Goal: Book appointment/travel/reservation

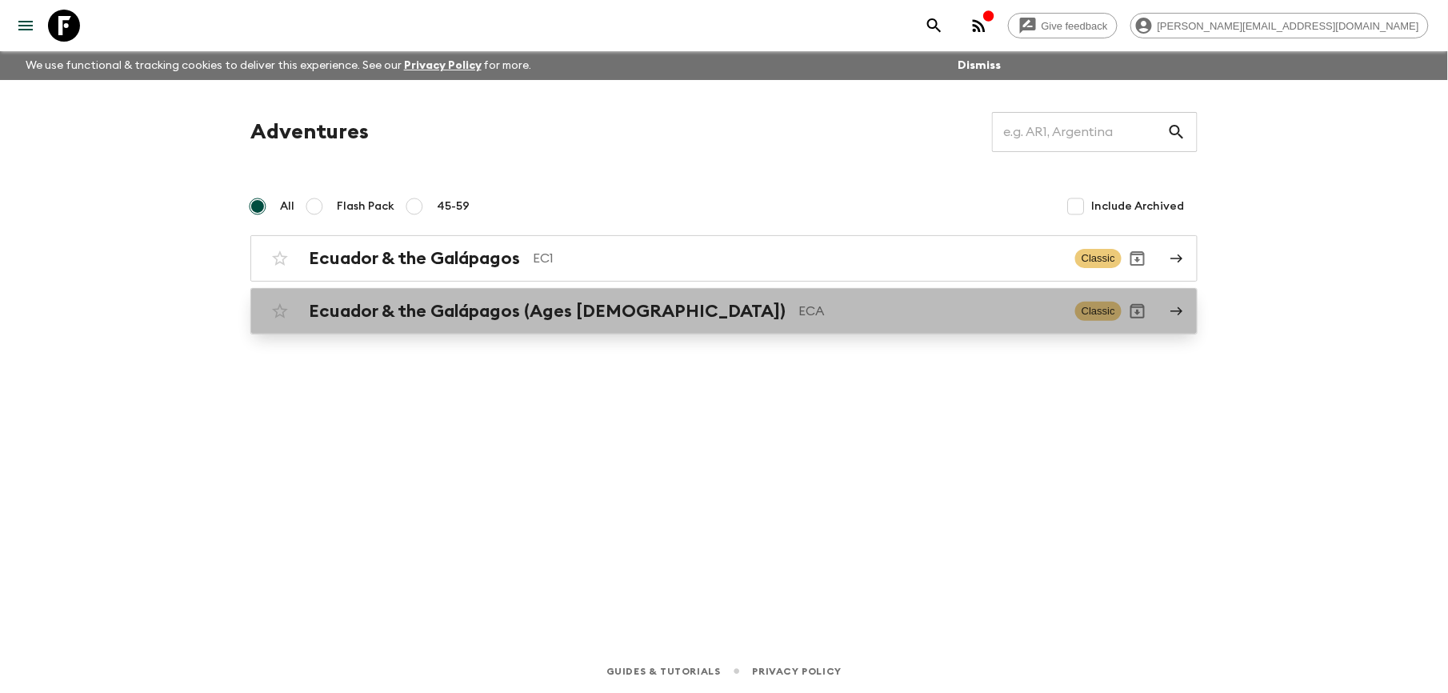
click at [498, 310] on h2 "Ecuador & the Galápagos (Ages [DEMOGRAPHIC_DATA])" at bounding box center [547, 311] width 477 height 21
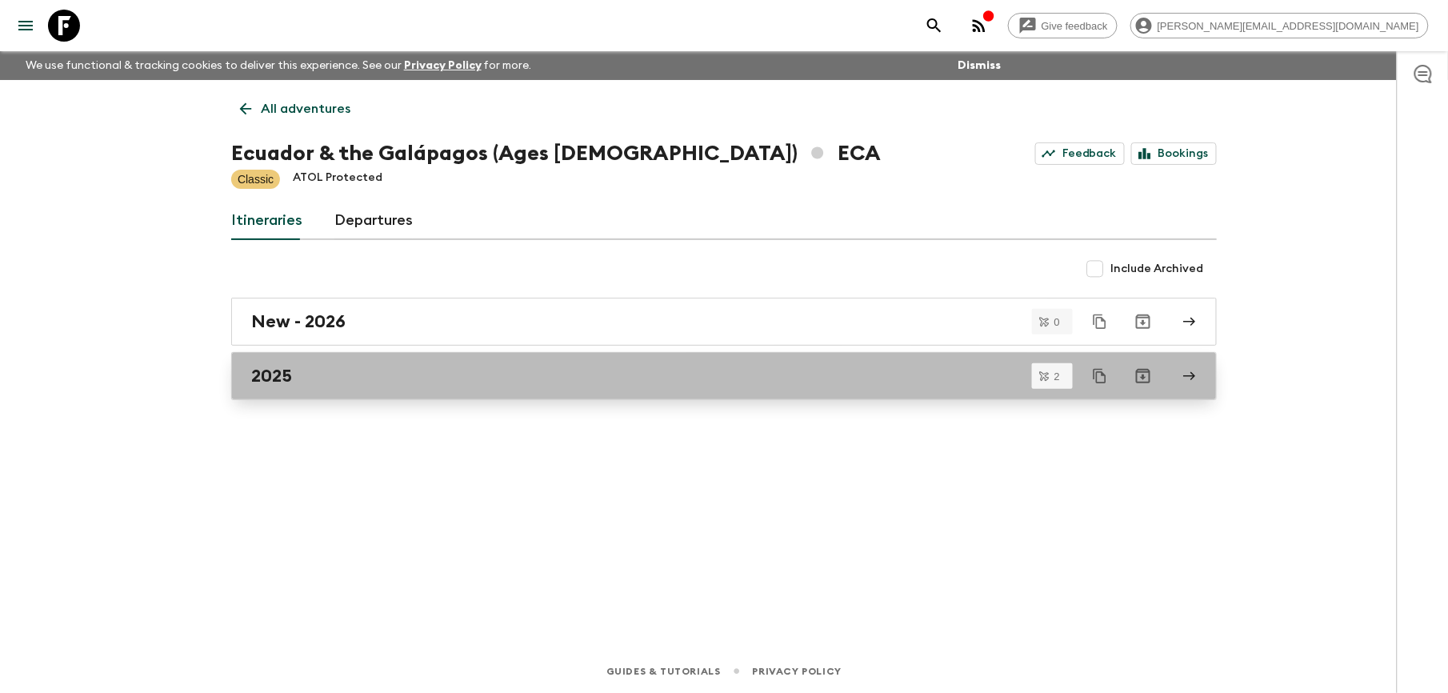
click at [298, 368] on div "2025" at bounding box center [708, 376] width 915 height 21
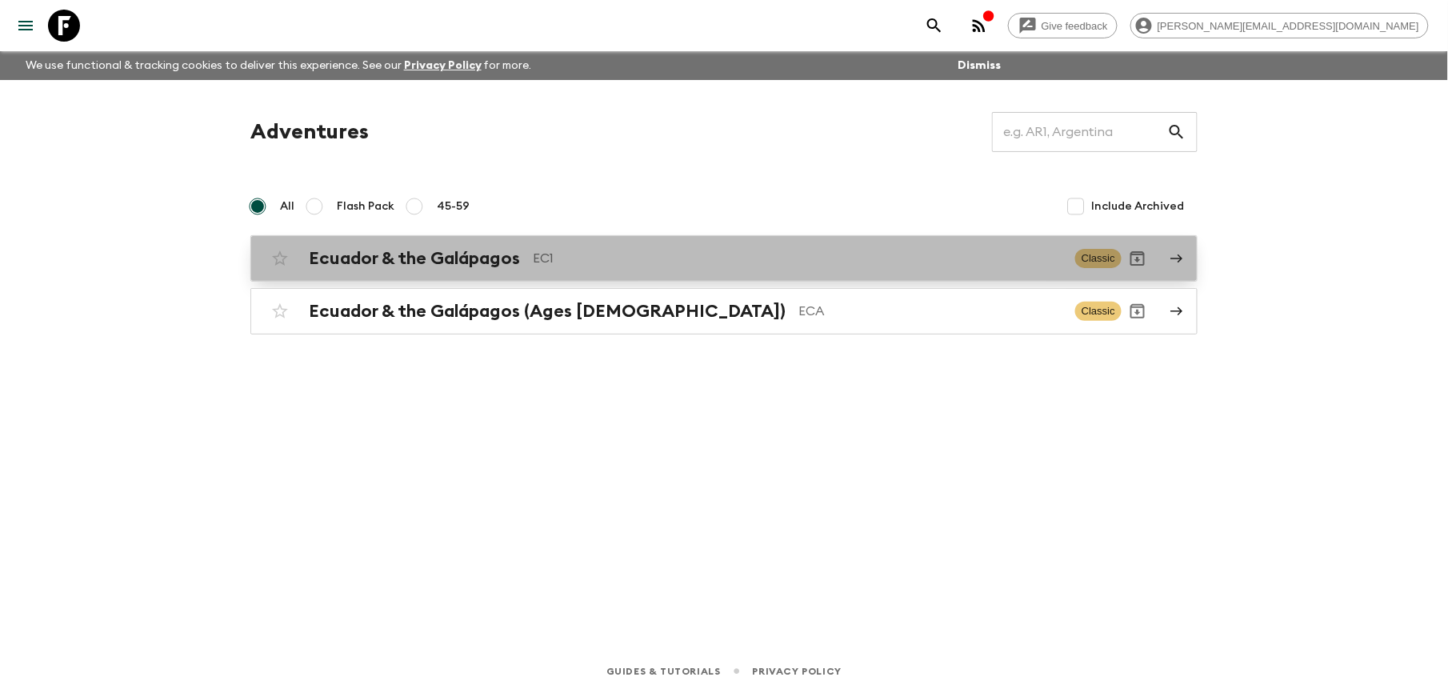
click at [427, 254] on h2 "Ecuador & the Galápagos" at bounding box center [414, 258] width 211 height 21
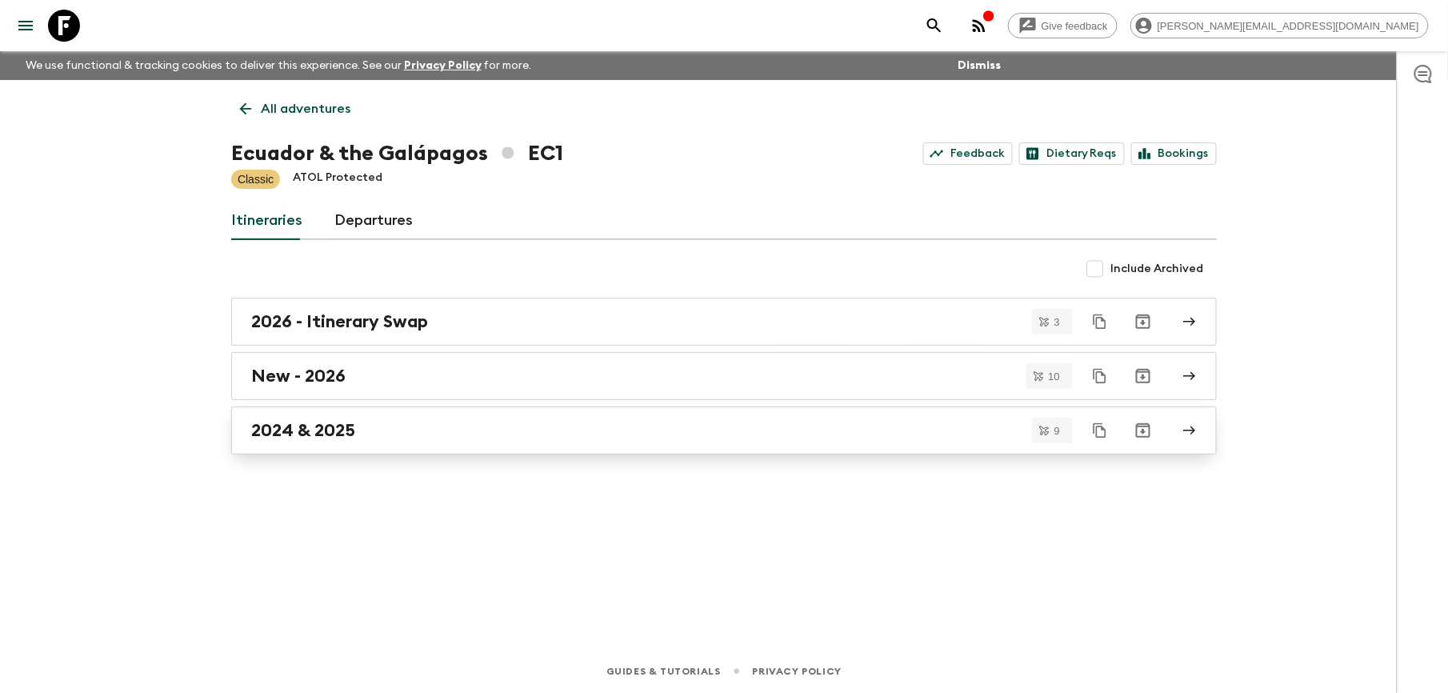
click at [337, 426] on h2 "2024 & 2025" at bounding box center [303, 430] width 104 height 21
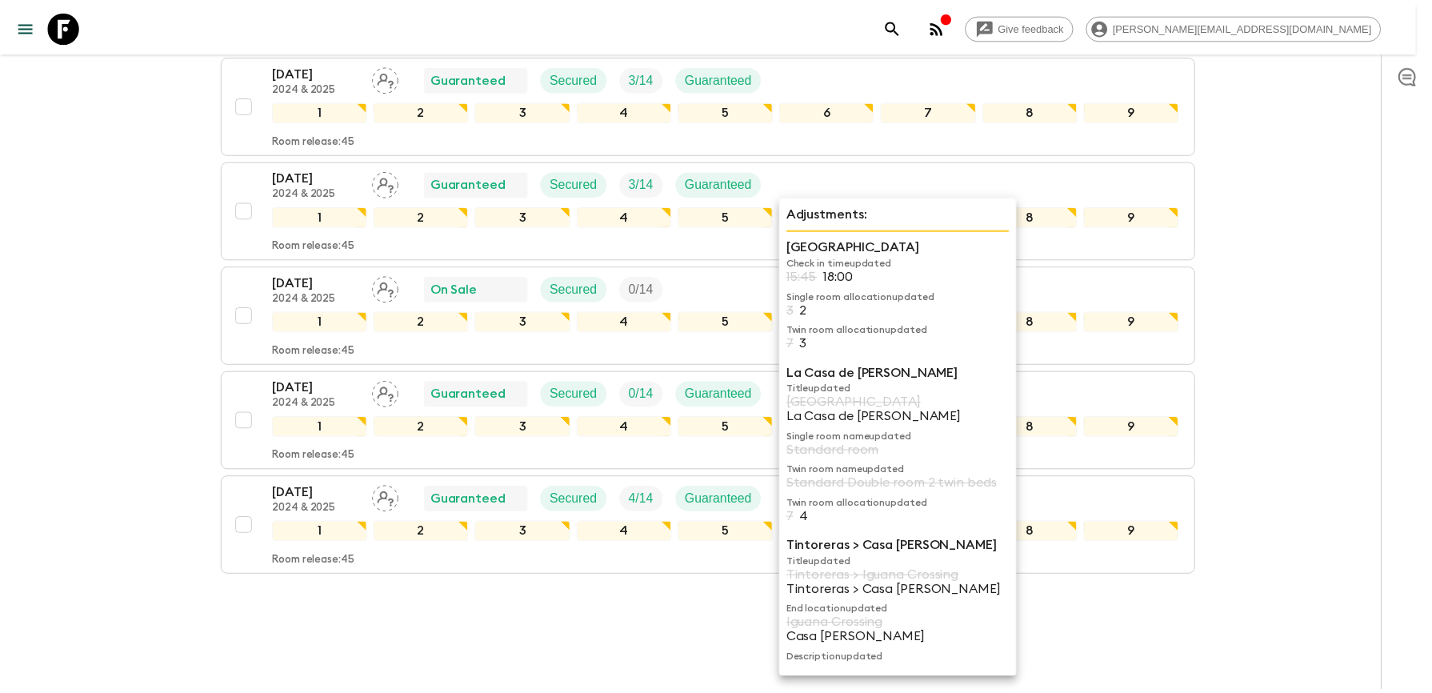
scroll to position [747, 0]
